Goal: Task Accomplishment & Management: Manage account settings

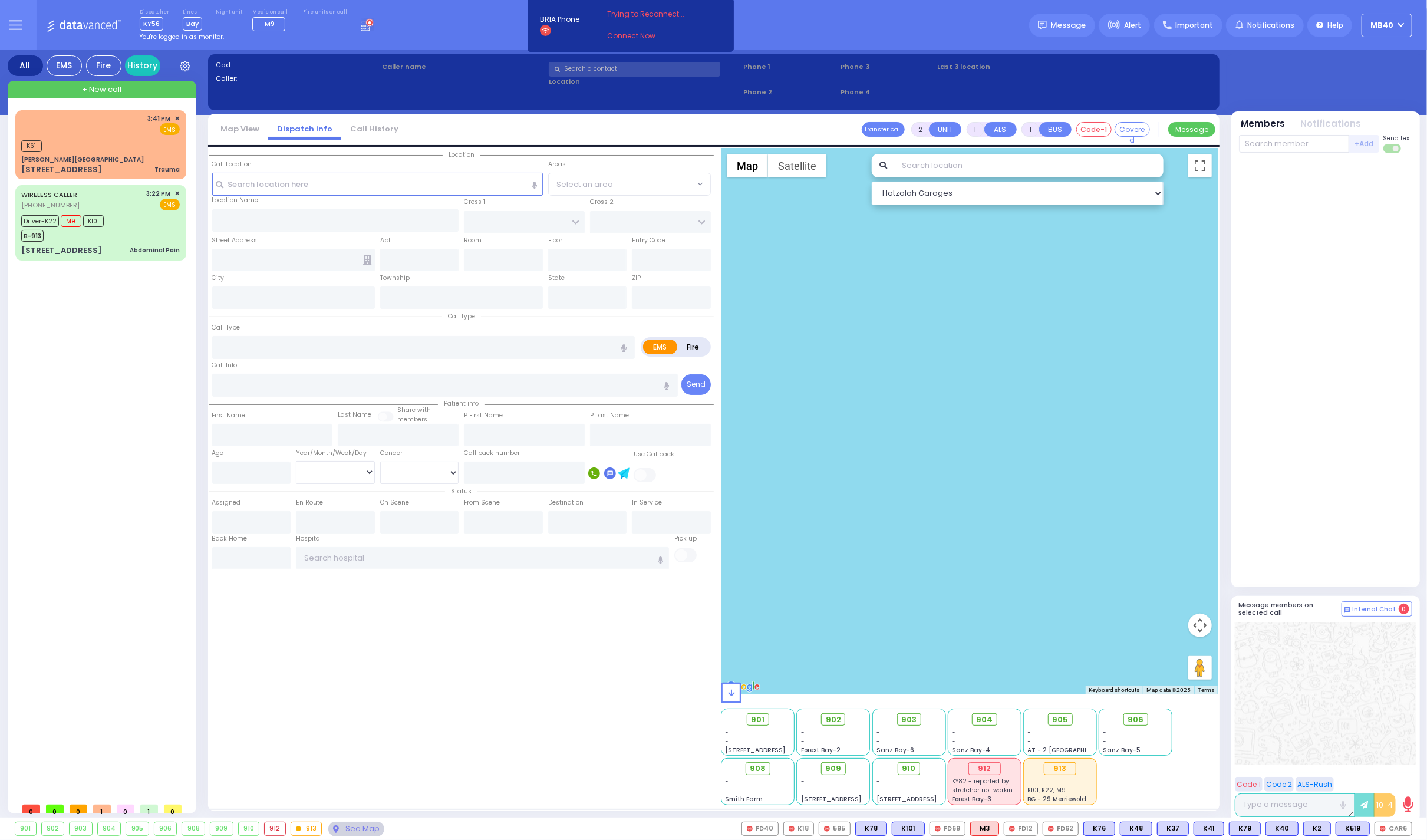
click at [365, 26] on rect at bounding box center [365, 25] width 1 height 1
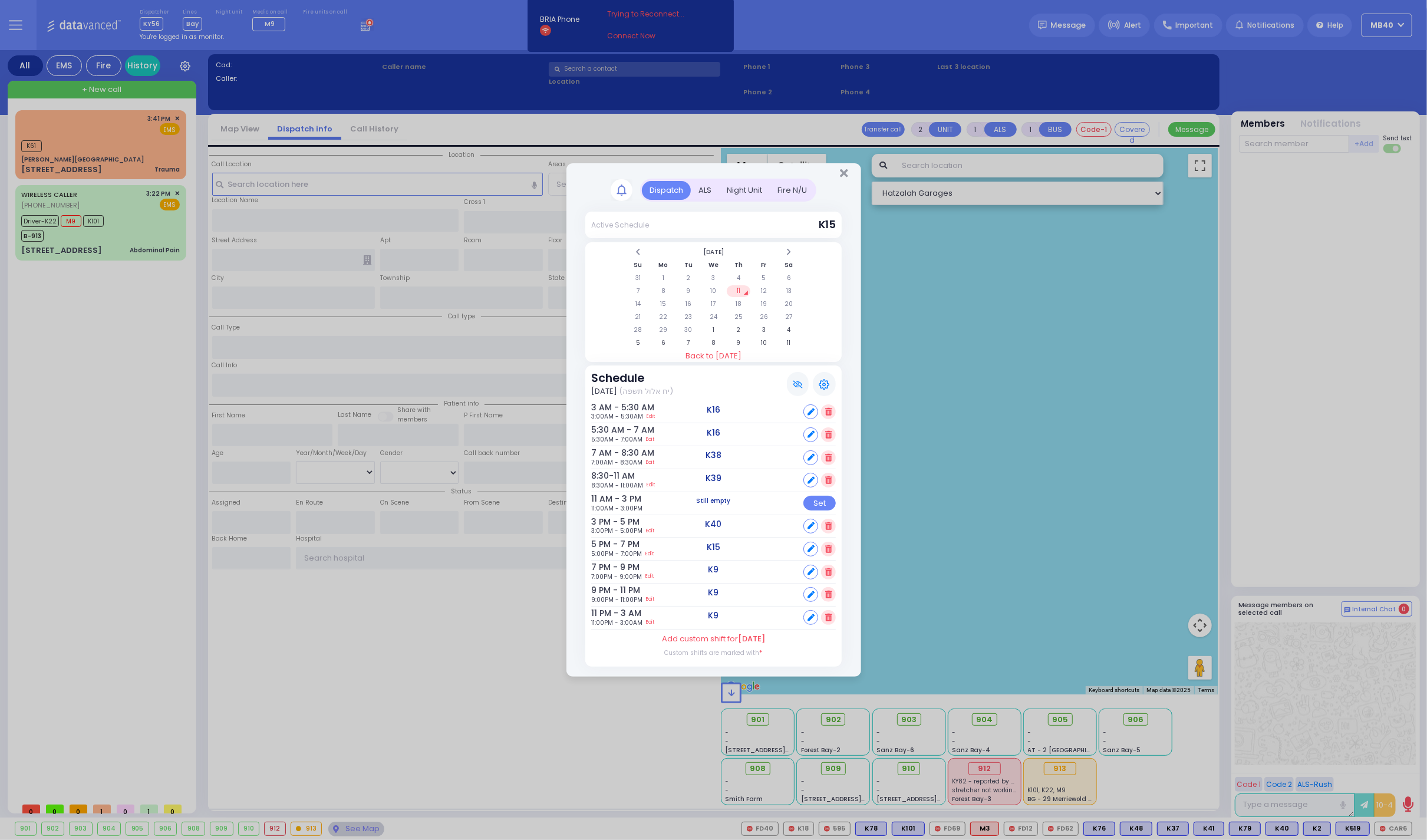
click at [708, 182] on div "ALS" at bounding box center [705, 191] width 29 height 19
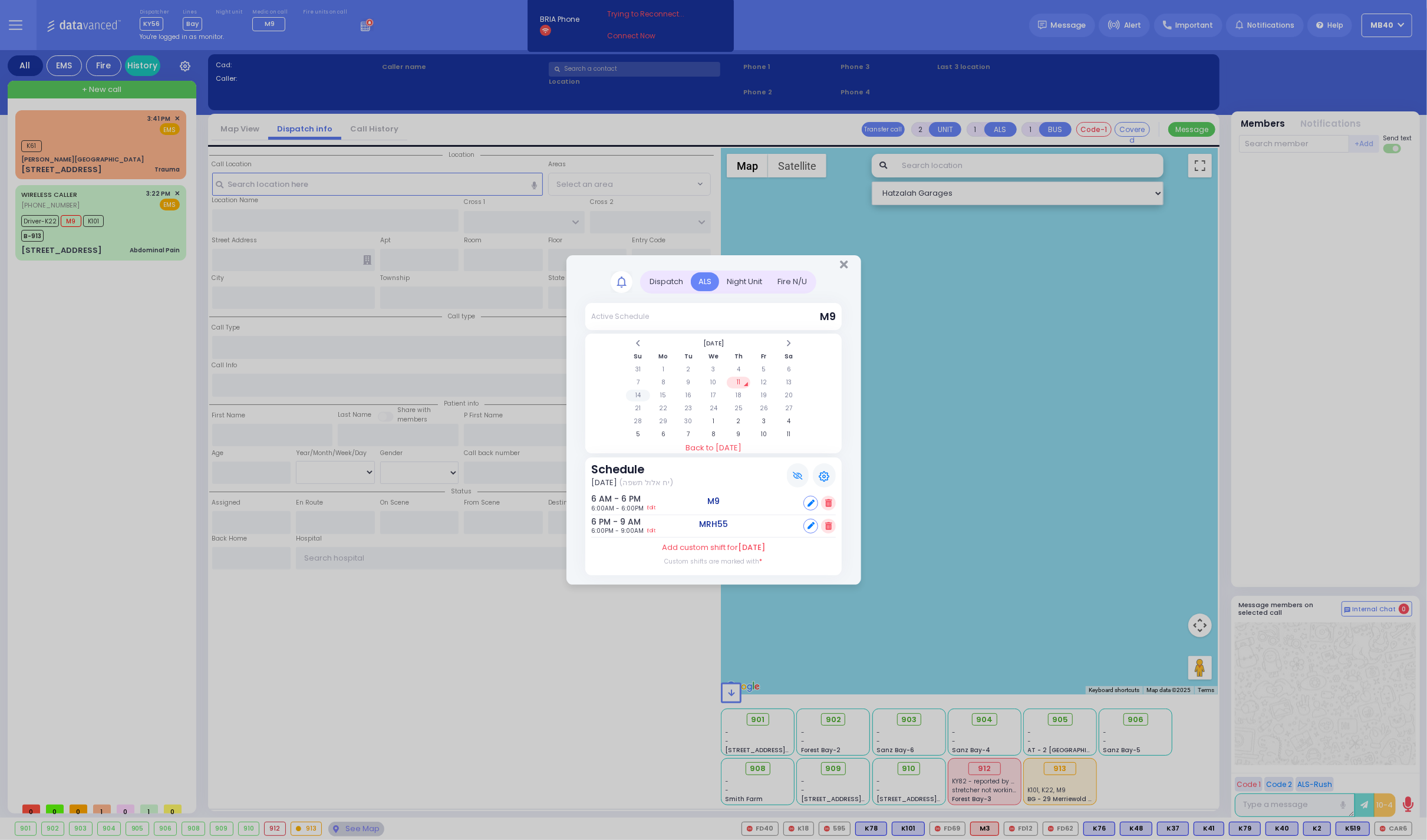
click at [636, 392] on td "14" at bounding box center [639, 396] width 24 height 12
click at [812, 500] on icon at bounding box center [811, 503] width 7 height 7
select select
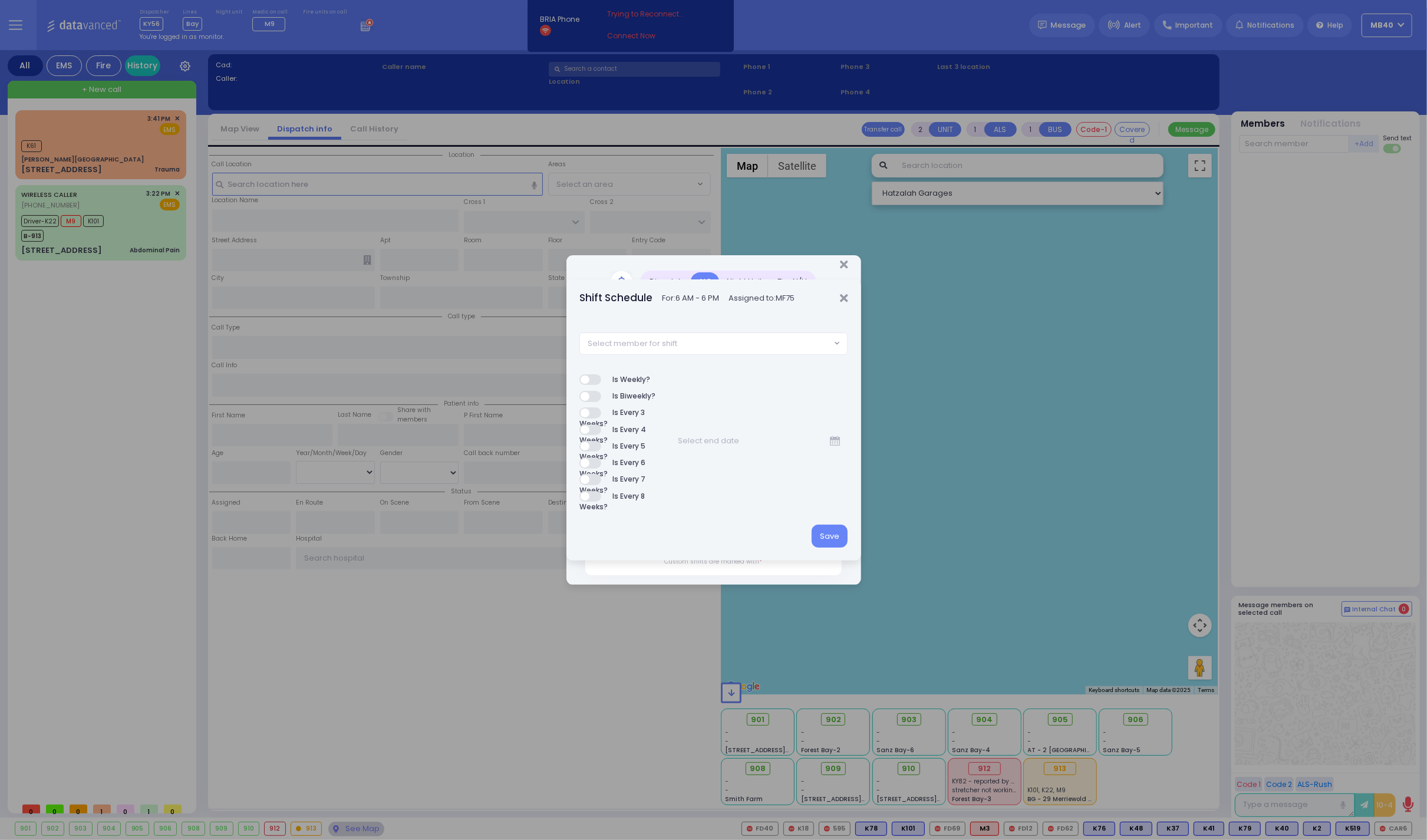
click at [703, 344] on span "Select member for shift" at bounding box center [705, 343] width 250 height 21
type input "m12"
select select "946f5b26-7864-49d0-854f-0fc8fa82d363"
click at [827, 534] on button "Save" at bounding box center [830, 536] width 36 height 23
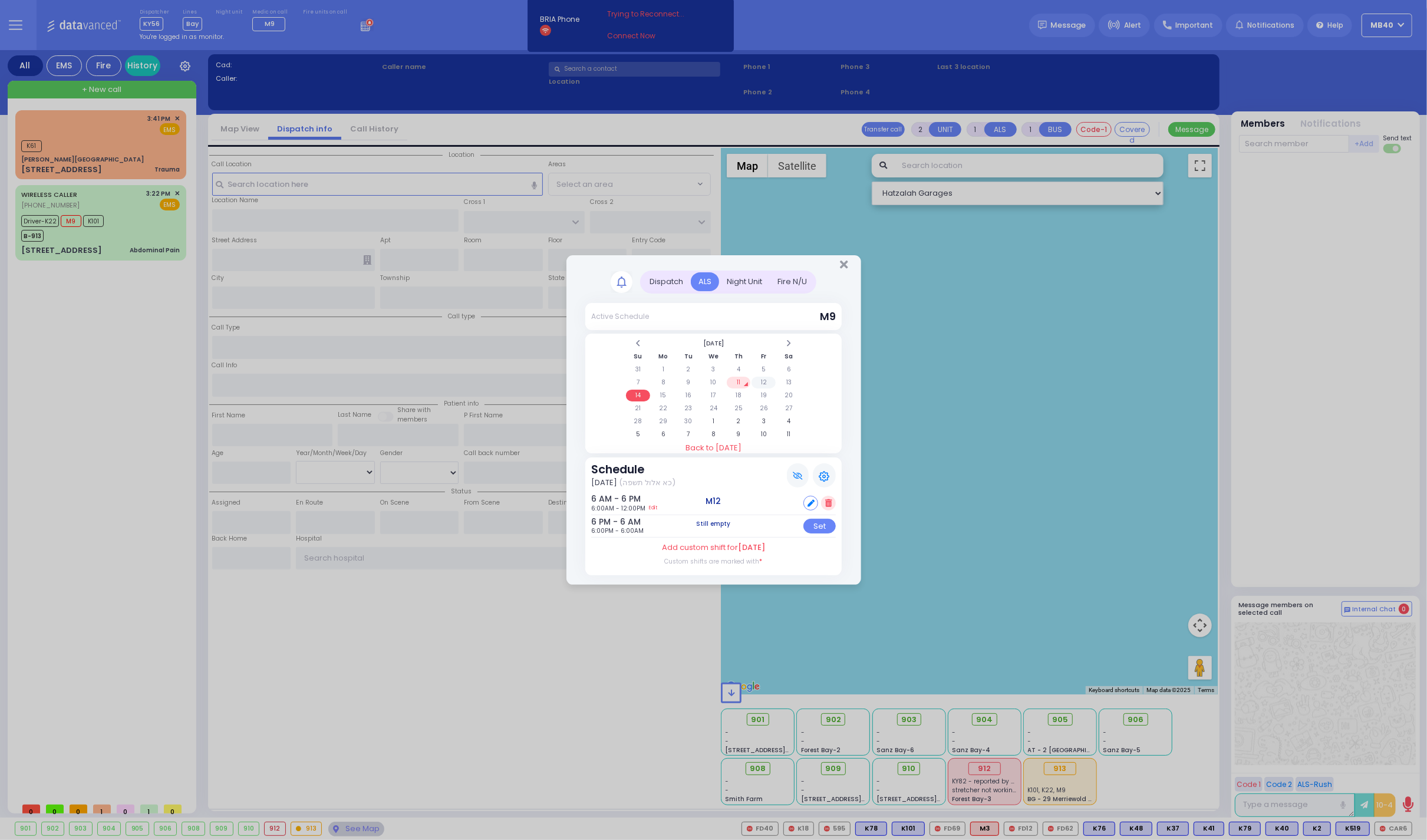
click at [763, 380] on td "12" at bounding box center [764, 383] width 24 height 12
click at [814, 526] on icon at bounding box center [811, 526] width 7 height 7
select select
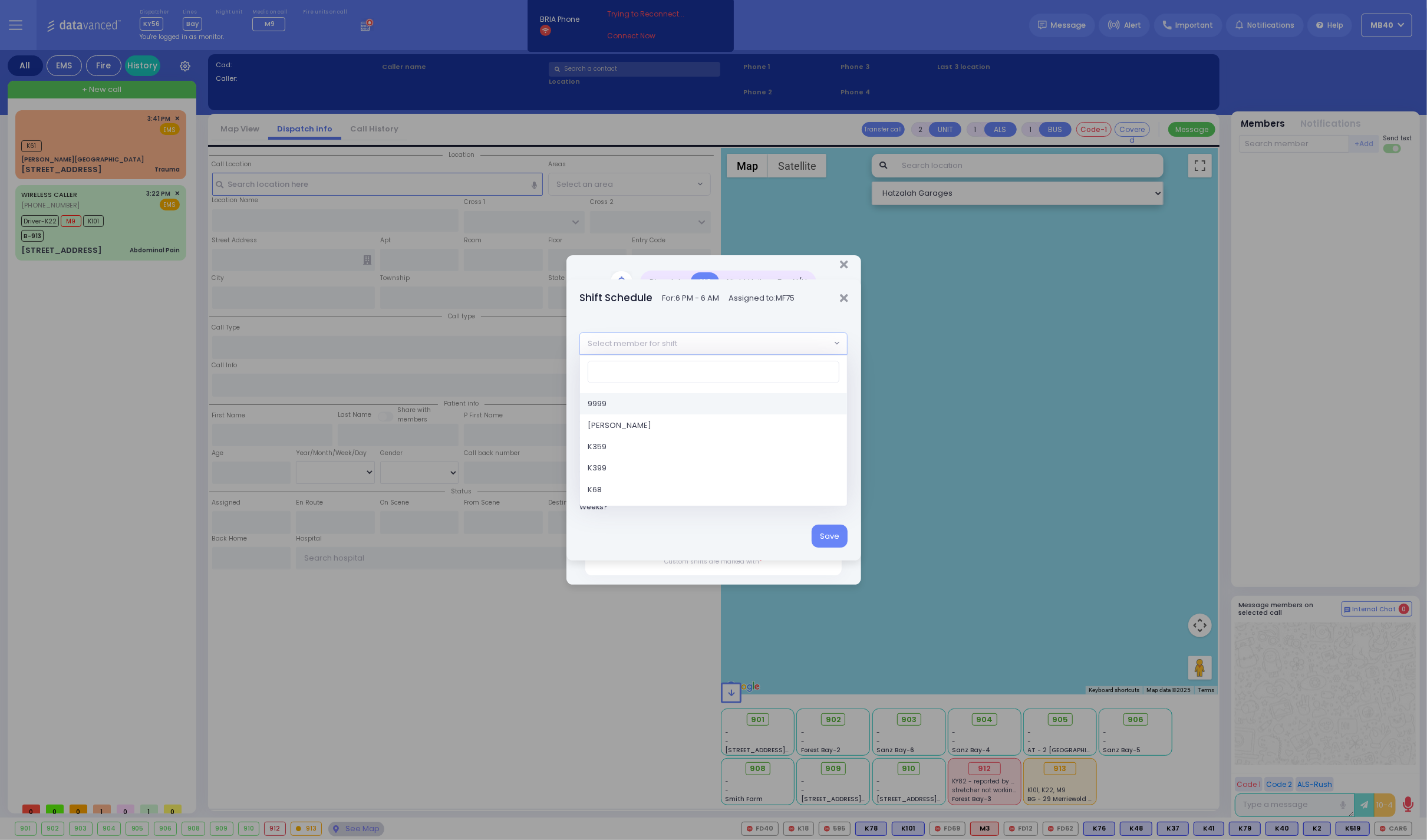
click at [715, 346] on span "Select member for shift" at bounding box center [705, 343] width 250 height 21
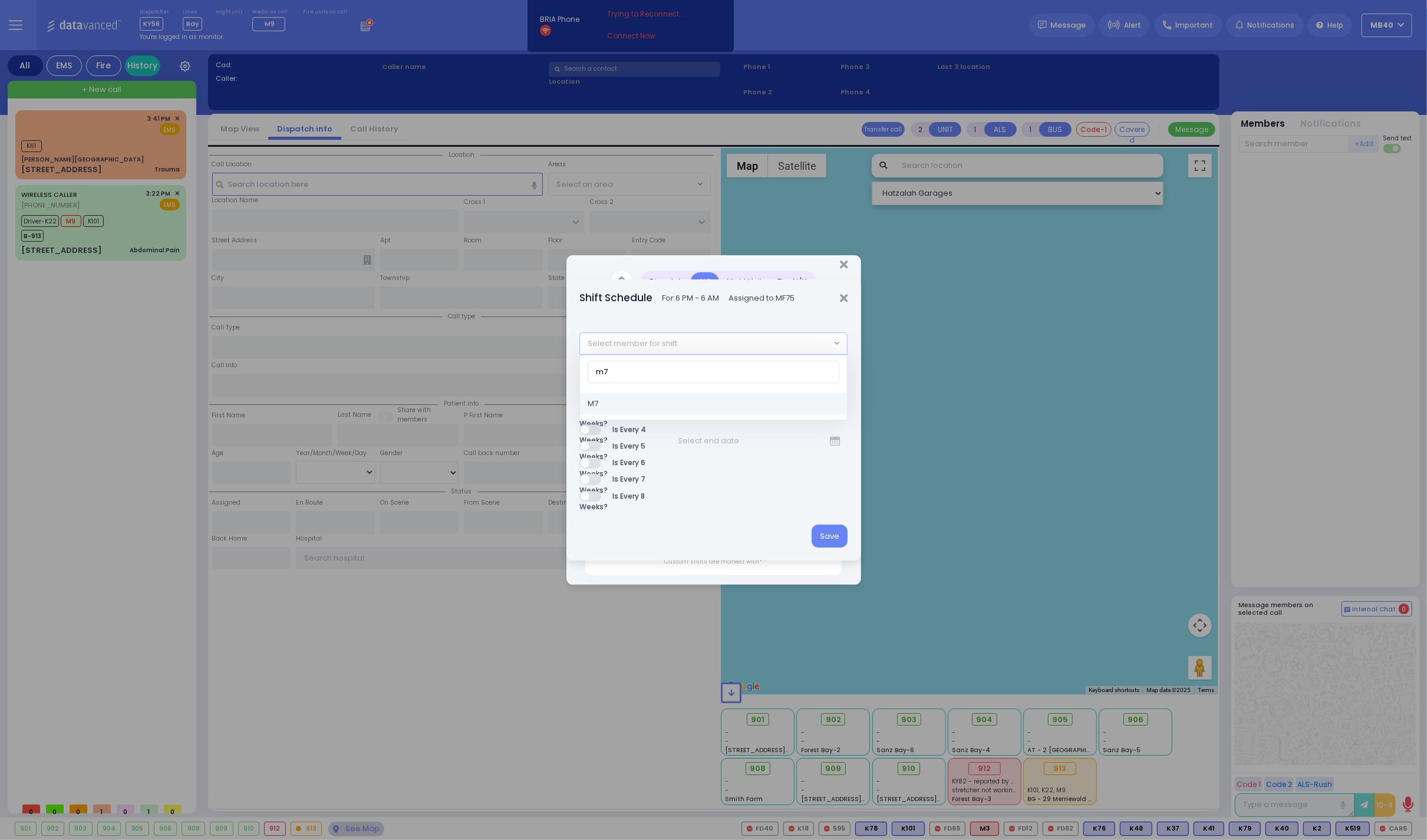
type input "m7"
select select "f57d3cdc-1cf6-45e8-90bf-28e7389de047"
click at [831, 538] on button "Save" at bounding box center [830, 536] width 36 height 23
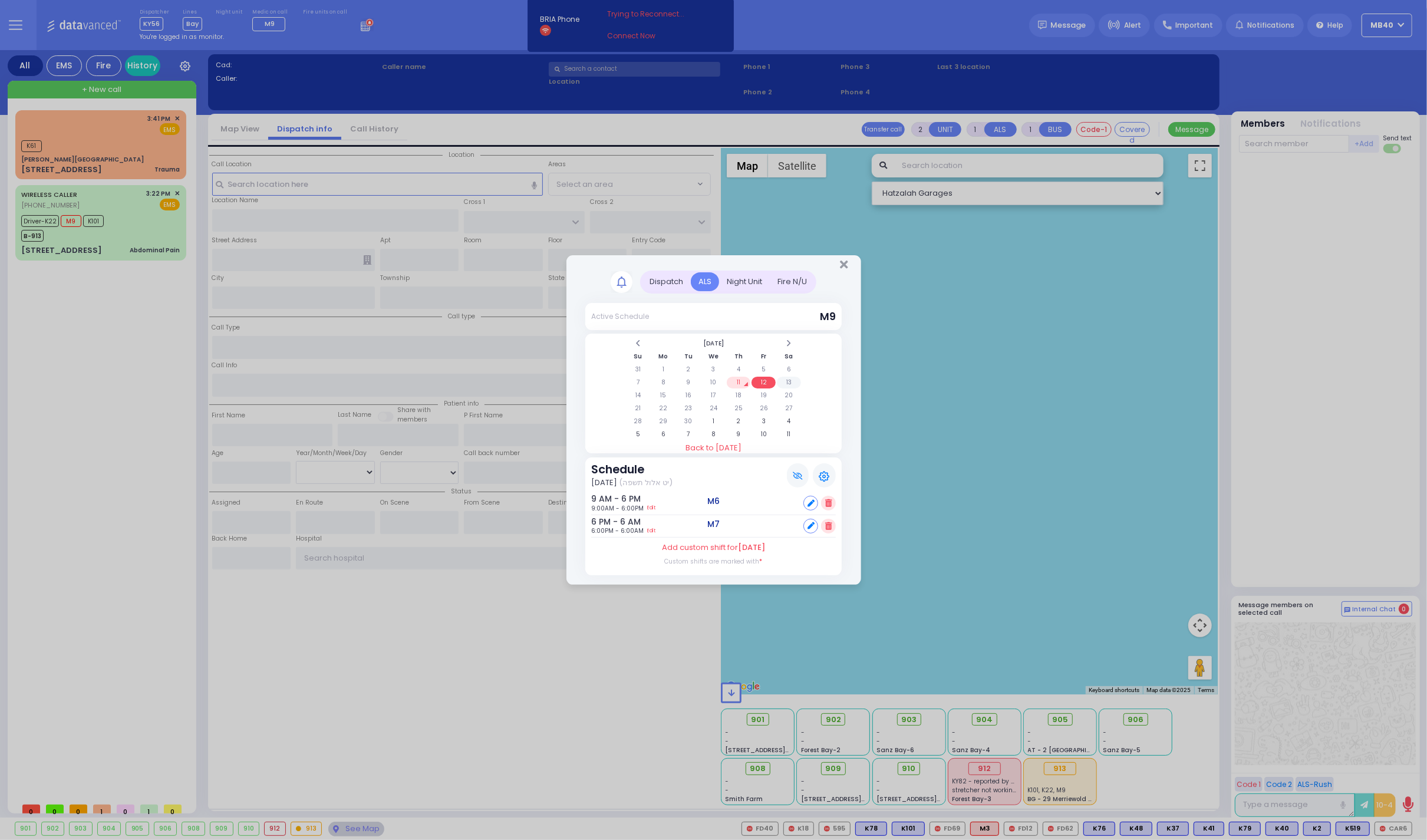
click at [790, 377] on td "13" at bounding box center [789, 383] width 24 height 12
click at [810, 501] on icon at bounding box center [811, 503] width 7 height 7
select select
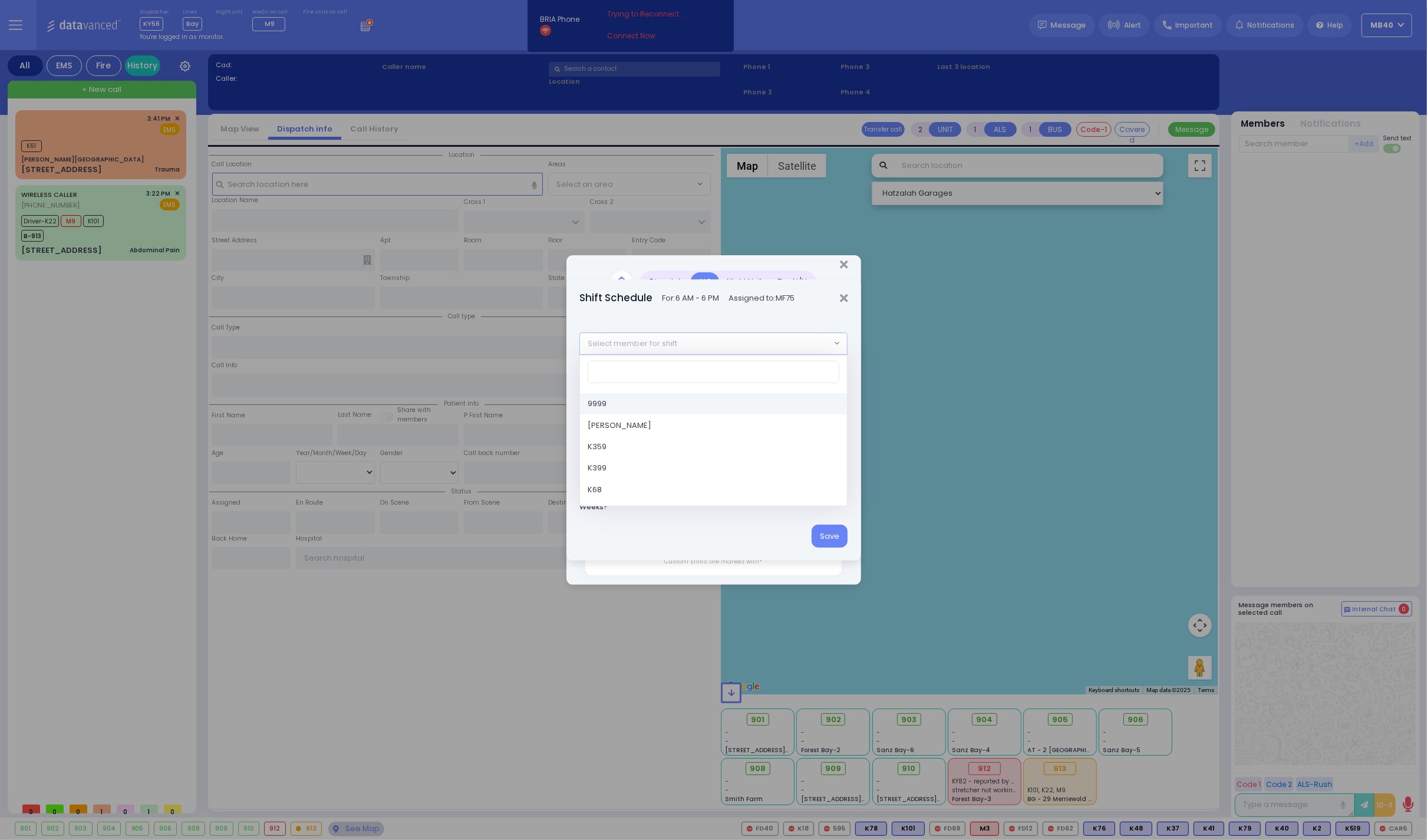
click at [743, 343] on span "Select member for shift" at bounding box center [705, 343] width 250 height 21
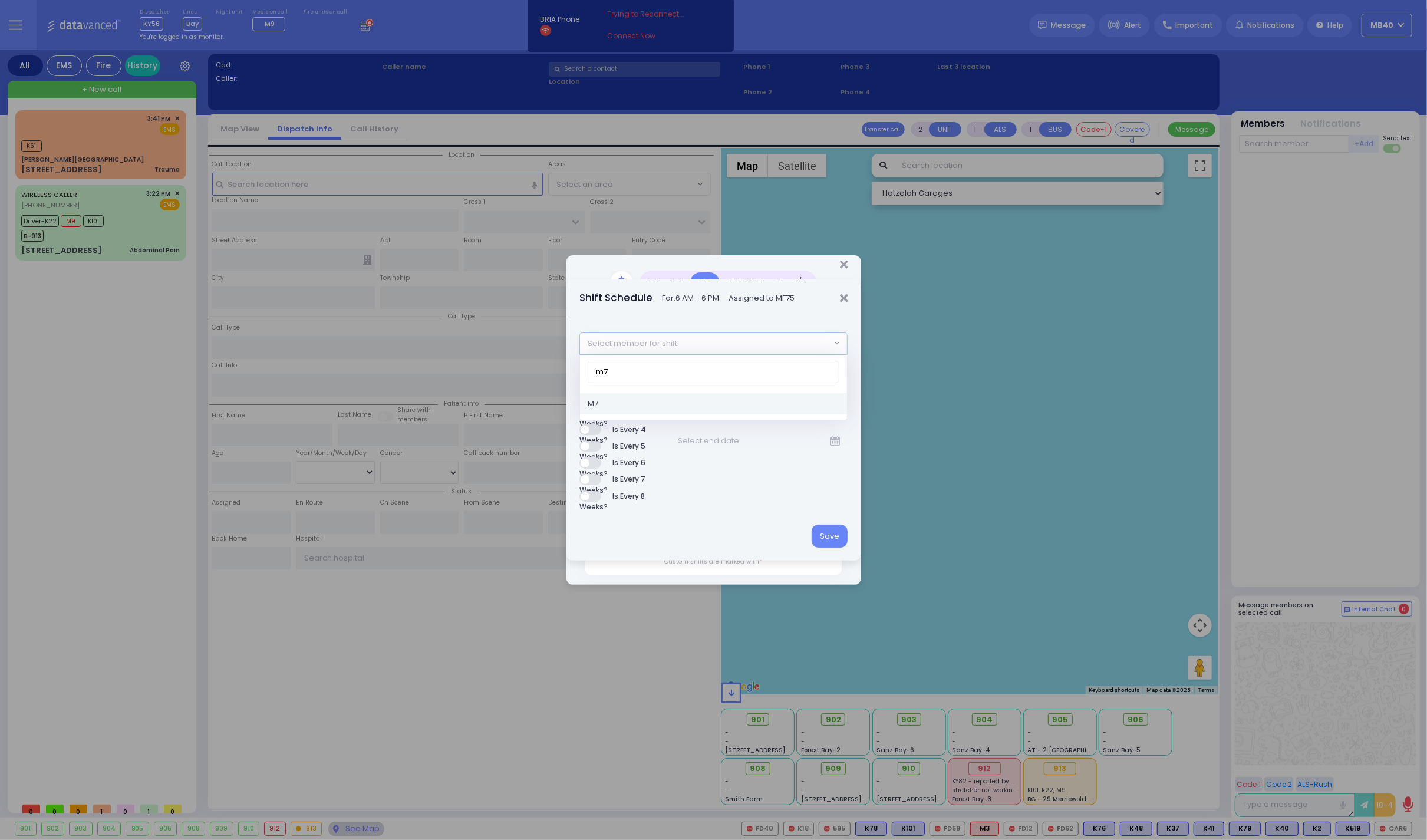
type input "m7"
select select "f57d3cdc-1cf6-45e8-90bf-28e7389de047"
click at [827, 533] on button "Save" at bounding box center [830, 536] width 36 height 23
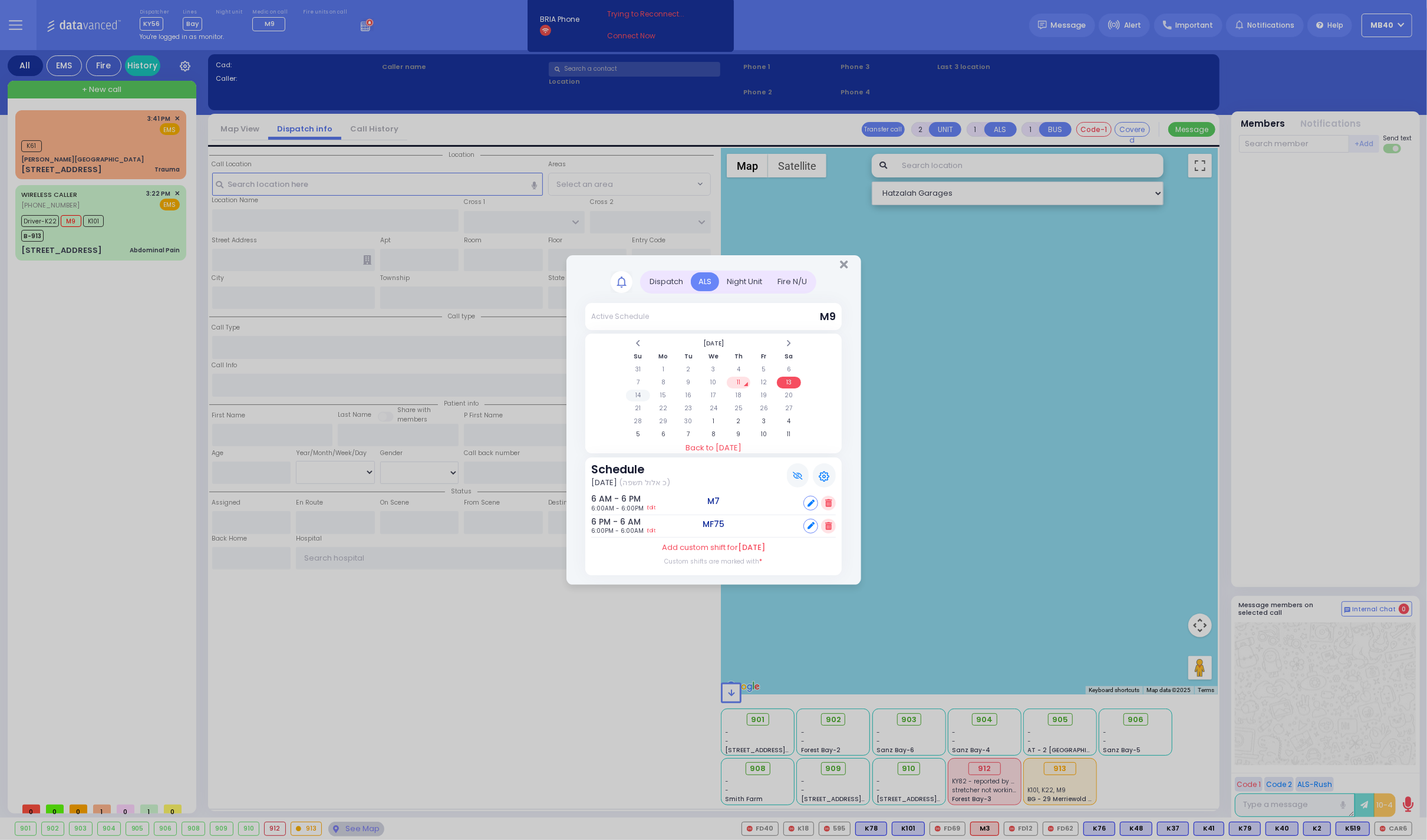
click at [638, 394] on td "14" at bounding box center [639, 396] width 24 height 12
click at [787, 377] on td "13" at bounding box center [789, 383] width 24 height 12
click at [813, 523] on icon at bounding box center [811, 526] width 7 height 7
select select
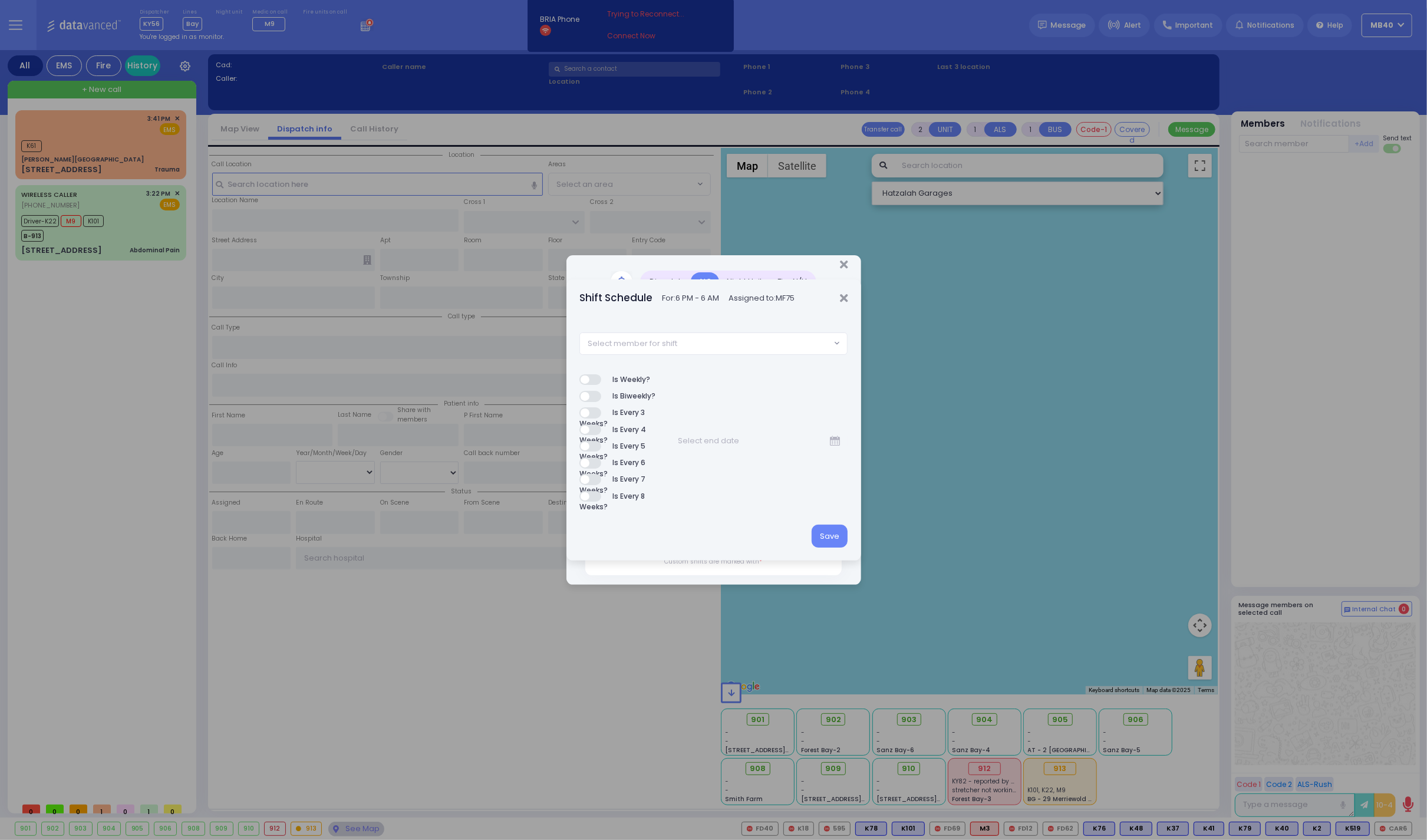
click at [749, 340] on span "Select member for shift" at bounding box center [705, 343] width 250 height 21
type input "m7"
select select "f57d3cdc-1cf6-45e8-90bf-28e7389de047"
click at [836, 533] on button "Save" at bounding box center [830, 536] width 36 height 23
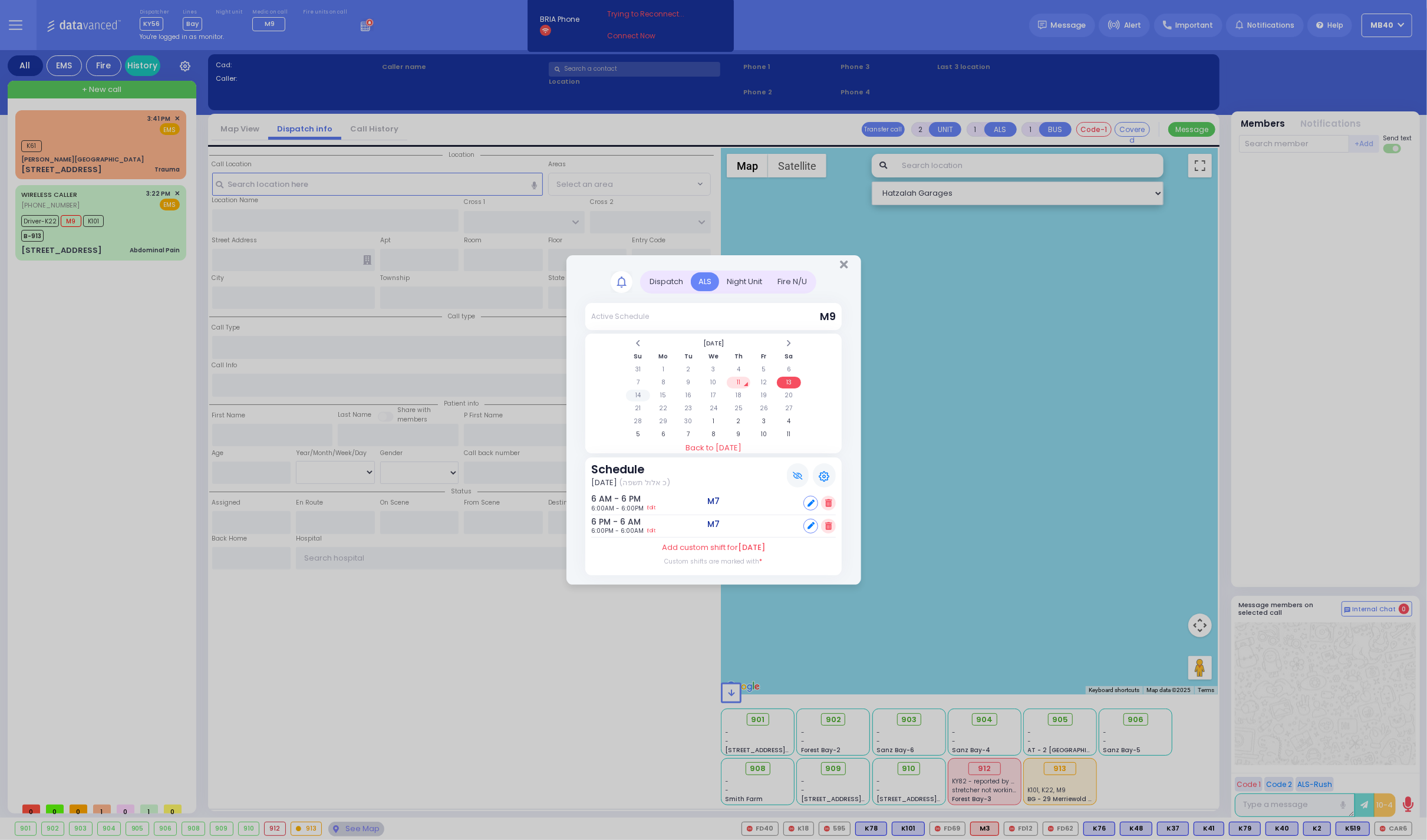
click at [639, 392] on td "14" at bounding box center [639, 396] width 24 height 12
click at [665, 390] on td "15" at bounding box center [664, 396] width 24 height 12
click at [635, 390] on td "14" at bounding box center [639, 396] width 24 height 12
click at [840, 262] on icon "Close" at bounding box center [844, 265] width 8 height 12
